Goal: Task Accomplishment & Management: Use online tool/utility

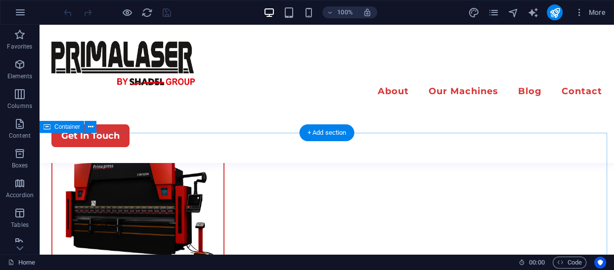
scroll to position [2884, 0]
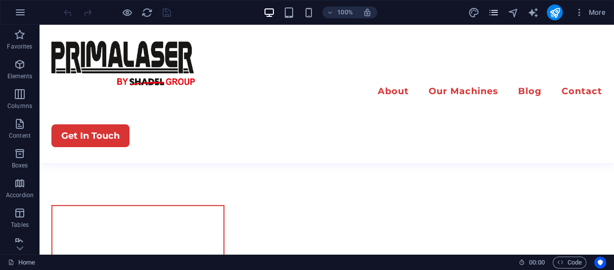
click at [492, 13] on icon "pages" at bounding box center [493, 12] width 11 height 11
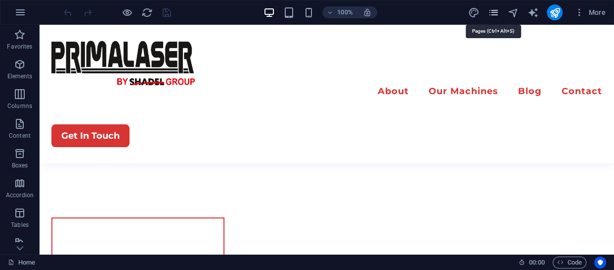
scroll to position [2918, 0]
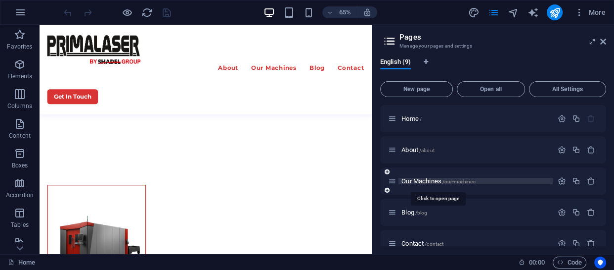
click at [412, 179] on span "Our Machines /our-machines" at bounding box center [439, 180] width 74 height 7
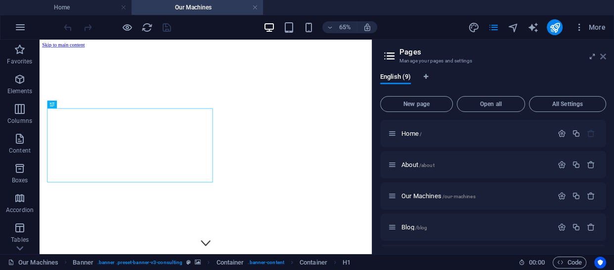
scroll to position [0, 0]
click at [603, 52] on icon at bounding box center [604, 56] width 6 height 8
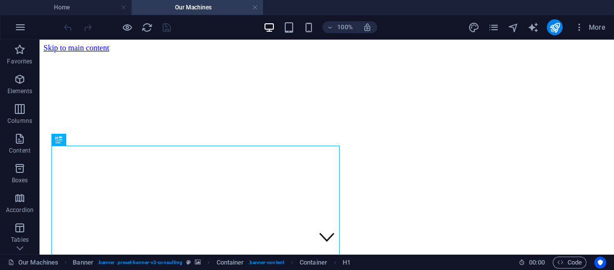
click at [199, 8] on h4 "Our Machines" at bounding box center [198, 7] width 132 height 11
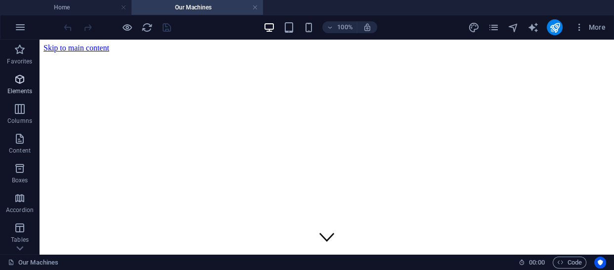
click at [20, 79] on icon "button" at bounding box center [20, 79] width 12 height 12
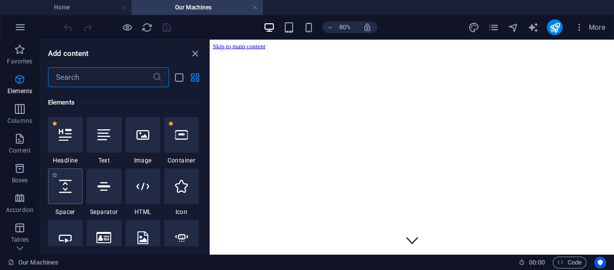
scroll to position [105, 0]
click at [19, 54] on icon "button" at bounding box center [20, 50] width 12 height 12
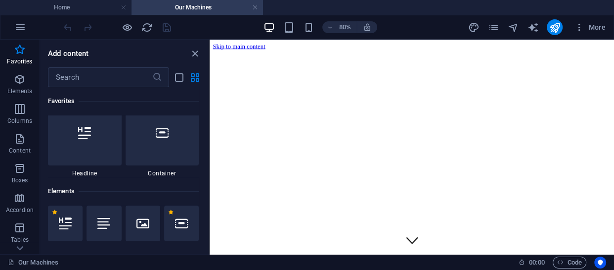
scroll to position [0, 0]
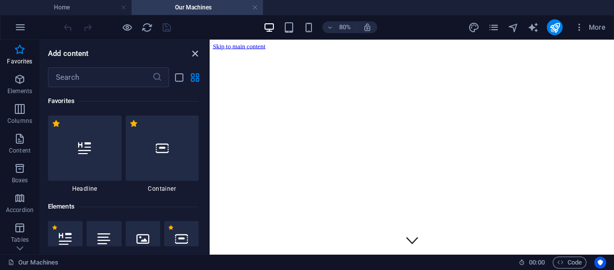
click at [192, 53] on icon "close panel" at bounding box center [194, 53] width 11 height 11
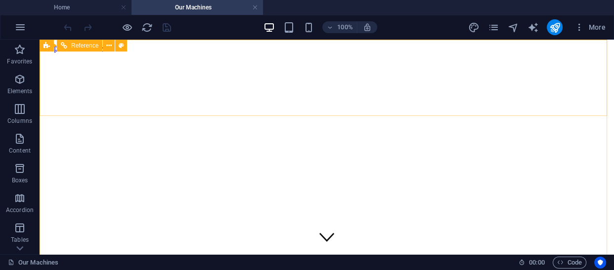
click at [72, 46] on span "Reference" at bounding box center [84, 46] width 27 height 6
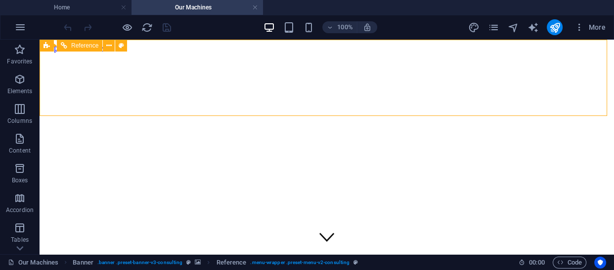
click at [72, 46] on span "Reference" at bounding box center [84, 46] width 27 height 6
select select "rem"
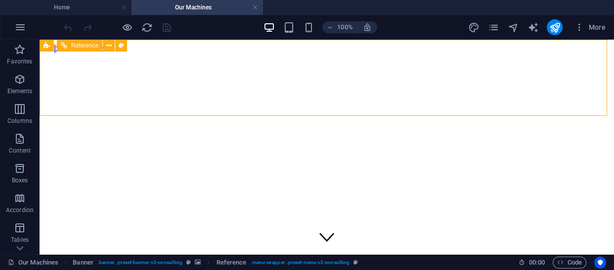
select select "rem"
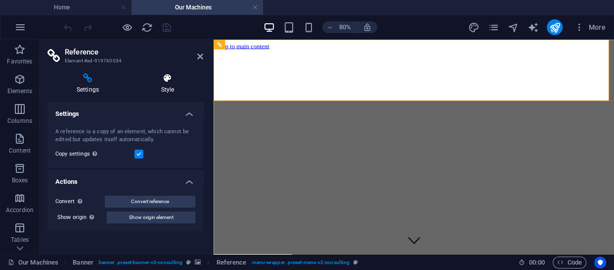
click at [163, 83] on h4 "Style" at bounding box center [167, 83] width 71 height 21
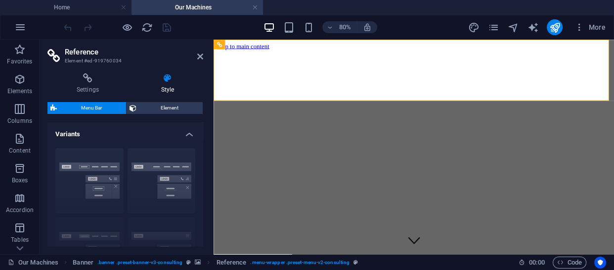
click at [80, 185] on div "Border Centered Default Fixed Loki Trigger Wide XXL" at bounding box center [125, 214] width 156 height 148
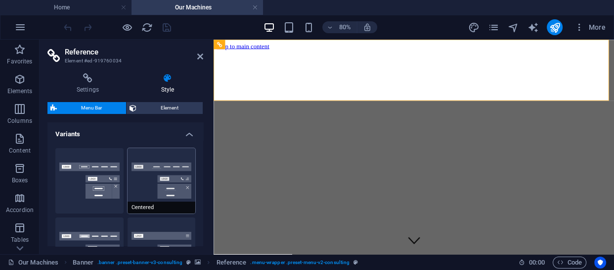
click at [141, 184] on button "Centered" at bounding box center [162, 180] width 68 height 65
type input "1"
select select "rem"
type input "1"
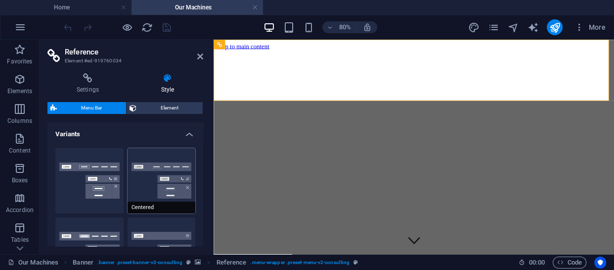
type input "1"
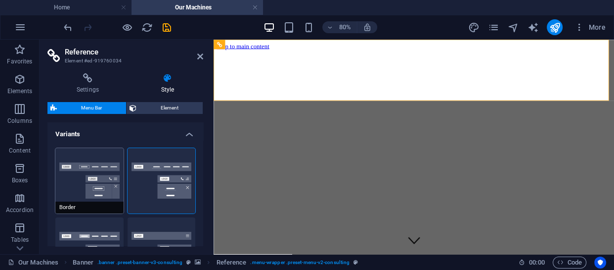
click at [89, 183] on button "Border" at bounding box center [89, 180] width 68 height 65
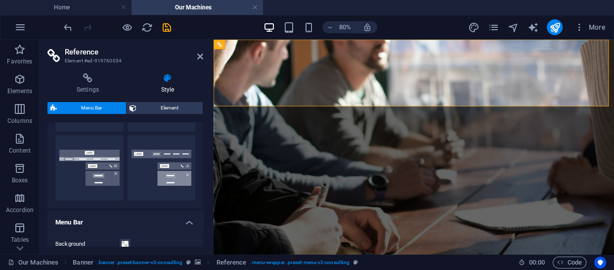
scroll to position [225, 0]
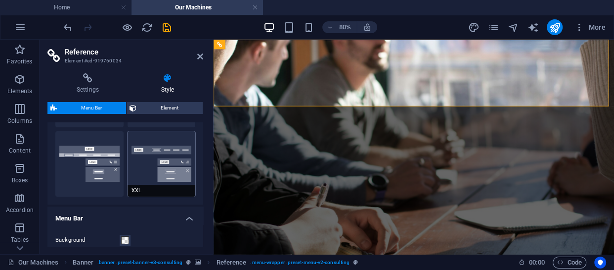
click at [160, 166] on button "XXL" at bounding box center [162, 163] width 68 height 65
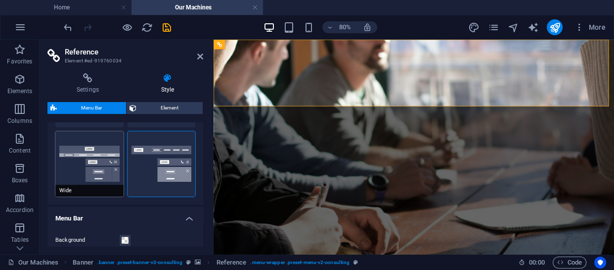
click at [83, 173] on button "Wide" at bounding box center [89, 163] width 68 height 65
type input "0"
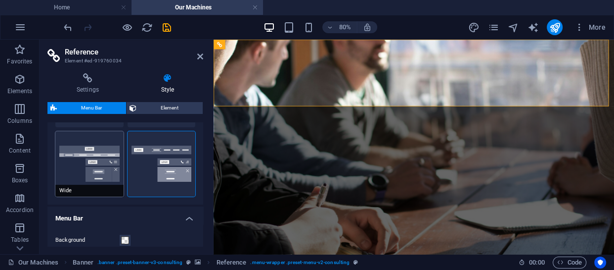
type input "0"
type input "2"
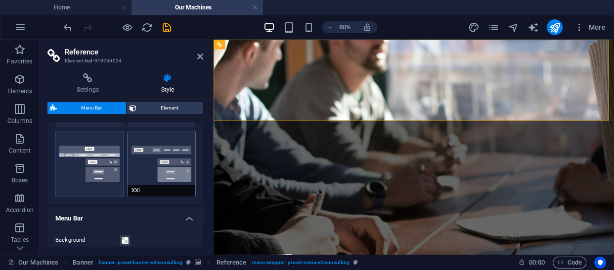
click at [163, 150] on button "XXL" at bounding box center [162, 163] width 68 height 65
type input "1"
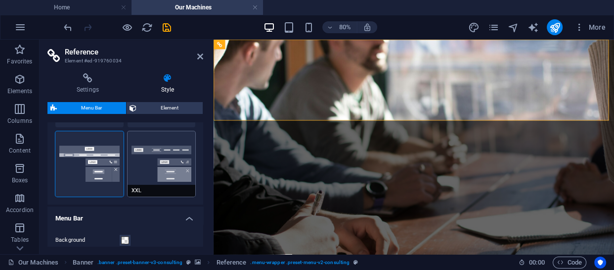
type input "1"
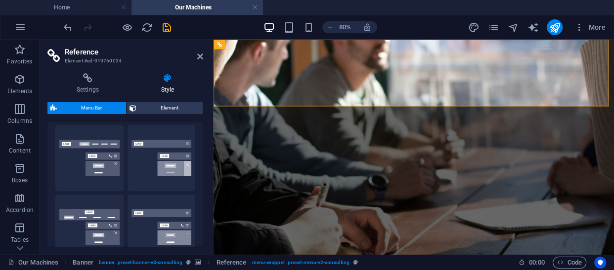
scroll to position [90, 0]
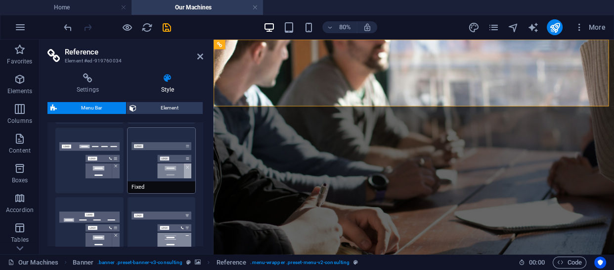
click at [158, 155] on button "Fixed" at bounding box center [162, 160] width 68 height 65
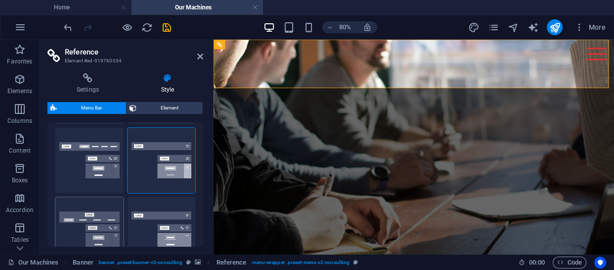
scroll to position [0, 0]
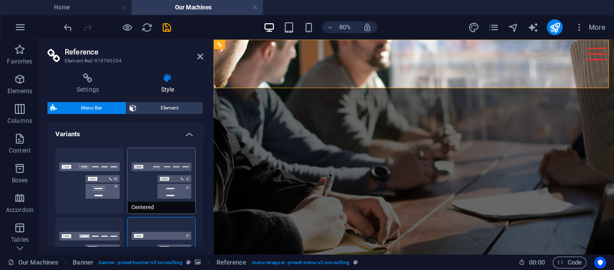
click at [165, 178] on button "Centered" at bounding box center [162, 180] width 68 height 65
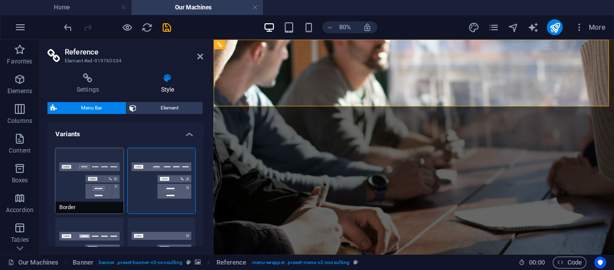
click at [81, 172] on button "Border" at bounding box center [89, 180] width 68 height 65
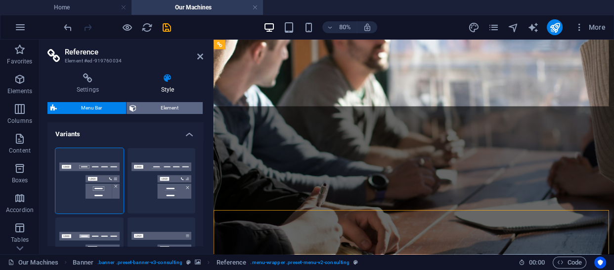
click at [152, 103] on span "Element" at bounding box center [170, 108] width 60 height 12
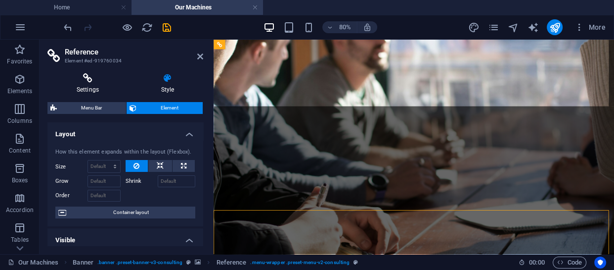
click at [98, 82] on icon at bounding box center [87, 78] width 81 height 10
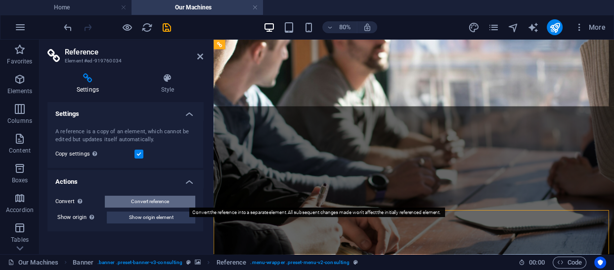
click at [143, 202] on span "Convert reference" at bounding box center [150, 201] width 38 height 12
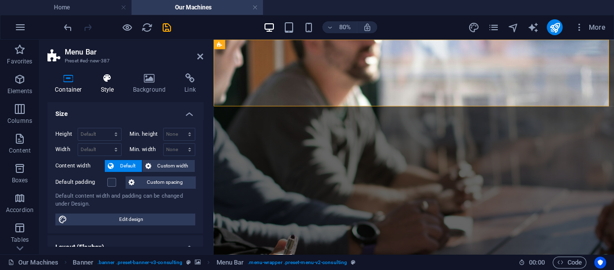
click at [102, 80] on icon at bounding box center [107, 78] width 28 height 10
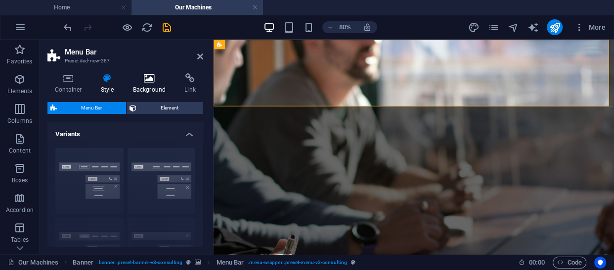
click at [144, 80] on icon at bounding box center [150, 78] width 48 height 10
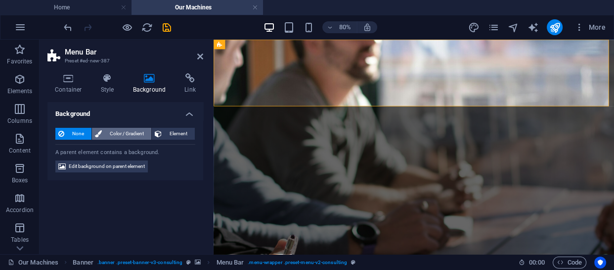
click at [115, 134] on span "Color / Gradient" at bounding box center [127, 134] width 44 height 12
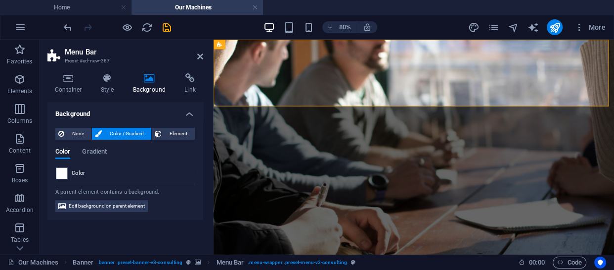
click at [75, 126] on div "None Color / Gradient Element Stretch background to full-width Color overlay Pl…" at bounding box center [125, 170] width 156 height 100
click at [76, 134] on span "None" at bounding box center [77, 134] width 21 height 12
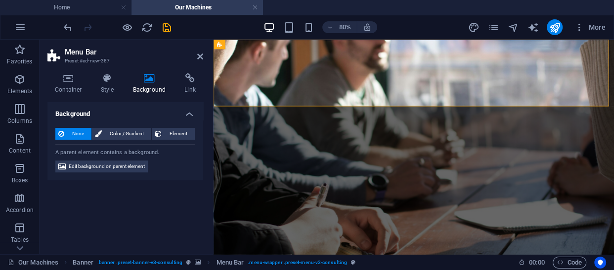
click at [204, 57] on aside "Menu Bar Preset #ed-new-387 Container Style Background Link Size Height Default…" at bounding box center [127, 147] width 174 height 214
click at [201, 54] on icon at bounding box center [200, 56] width 6 height 8
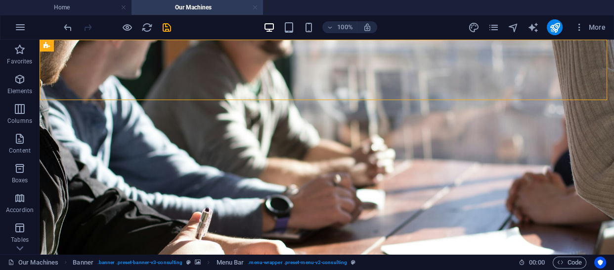
click at [254, 5] on link at bounding box center [255, 7] width 6 height 9
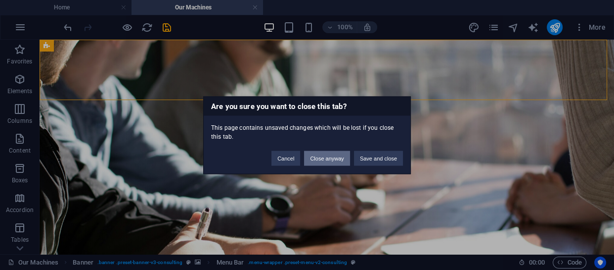
click at [321, 156] on button "Close anyway" at bounding box center [327, 157] width 46 height 15
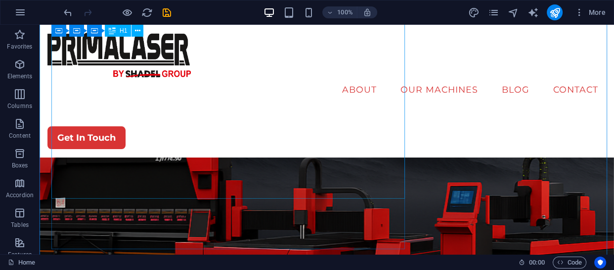
scroll to position [174, 0]
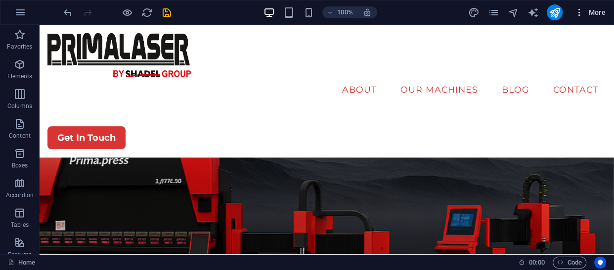
click at [597, 8] on span "More" at bounding box center [590, 12] width 31 height 10
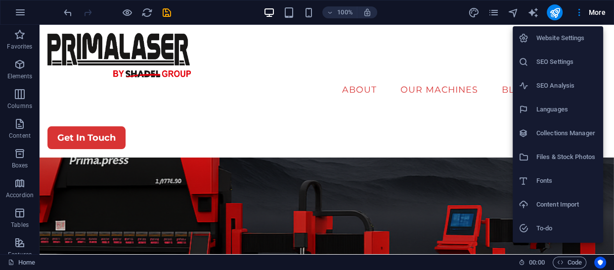
click at [565, 35] on h6 "Website Settings" at bounding box center [567, 38] width 61 height 12
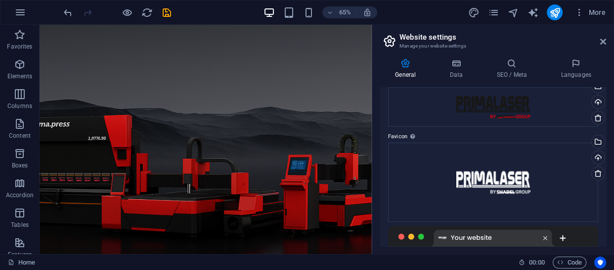
scroll to position [0, 0]
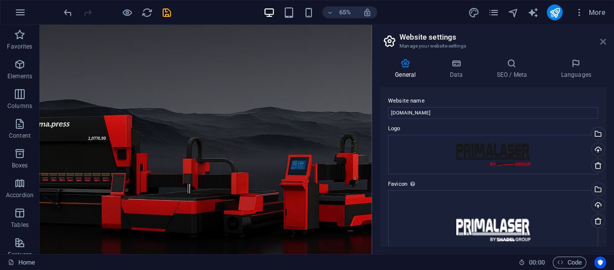
click at [604, 38] on icon at bounding box center [604, 42] width 6 height 8
